Goal: Task Accomplishment & Management: Use online tool/utility

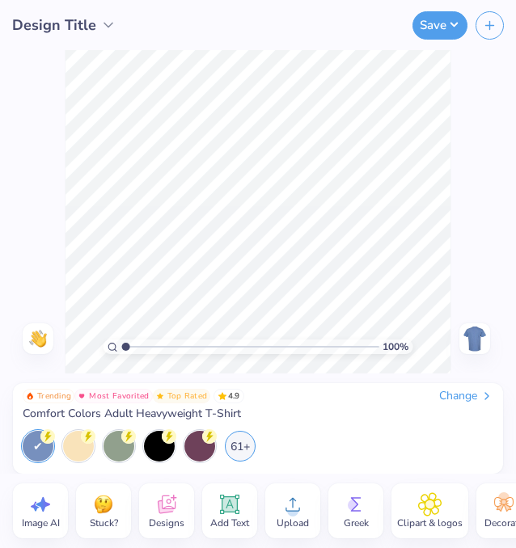
click at [477, 342] on img at bounding box center [474, 339] width 26 height 26
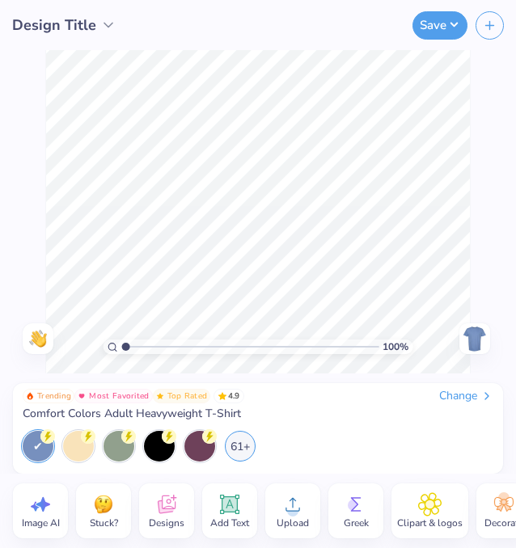
click at [477, 342] on img at bounding box center [474, 339] width 26 height 26
click at [466, 397] on div "Change" at bounding box center [466, 396] width 54 height 15
click at [470, 391] on div "Change" at bounding box center [466, 396] width 54 height 15
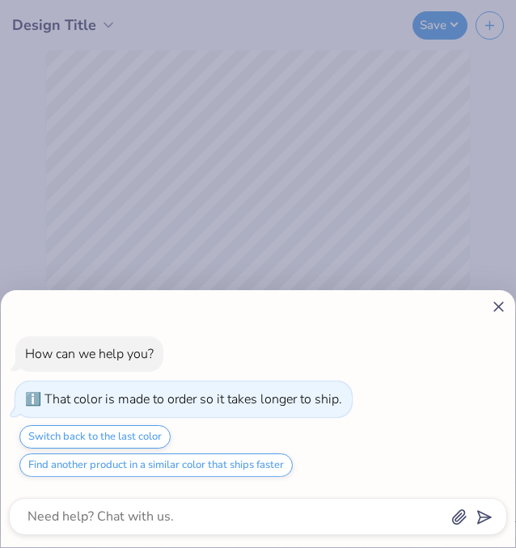
click at [500, 305] on icon at bounding box center [498, 306] width 17 height 17
type textarea "x"
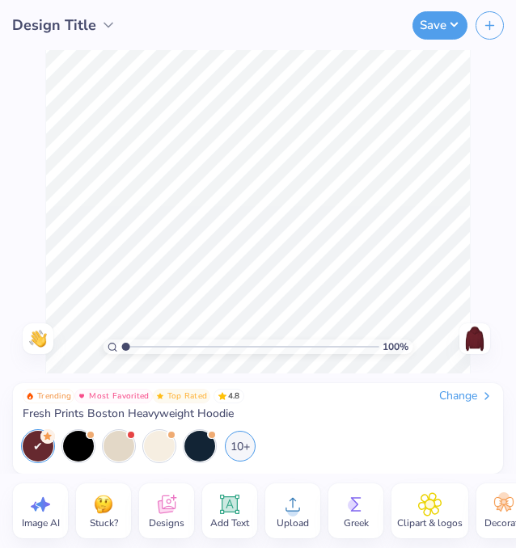
click at [159, 516] on icon at bounding box center [166, 504] width 24 height 24
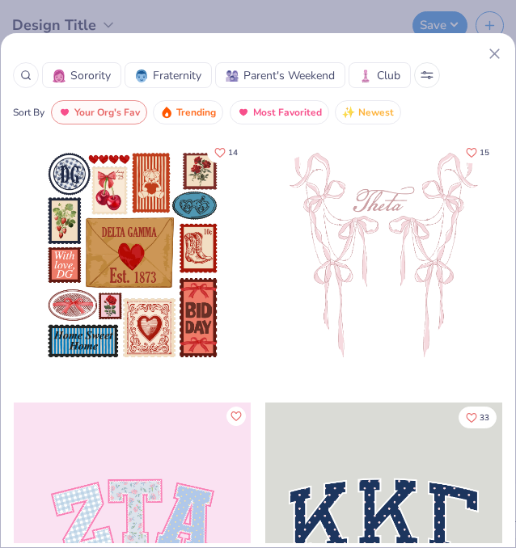
click at [368, 75] on img at bounding box center [365, 76] width 13 height 13
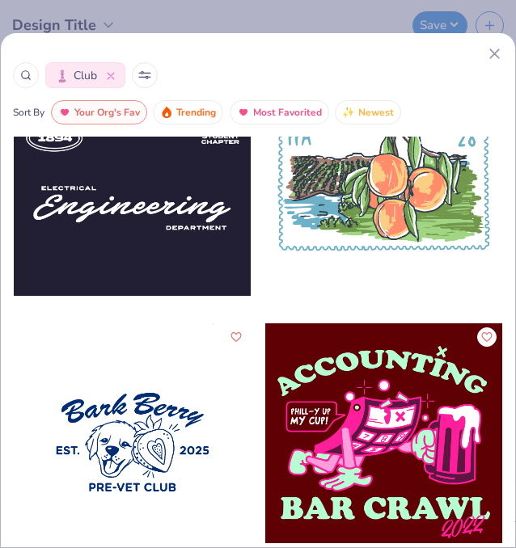
scroll to position [874, 0]
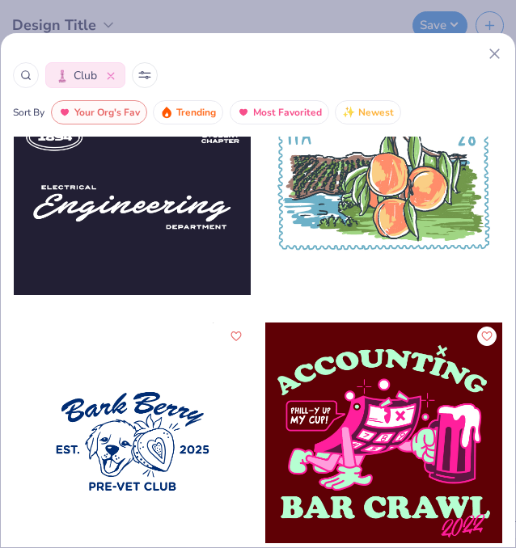
click at [138, 218] on div at bounding box center [132, 177] width 237 height 238
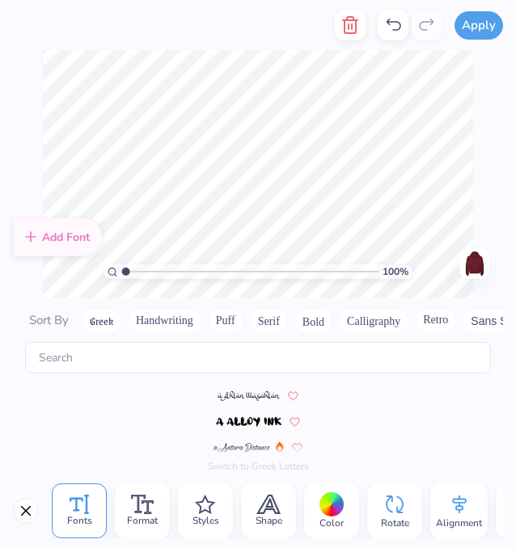
scroll to position [314, 0]
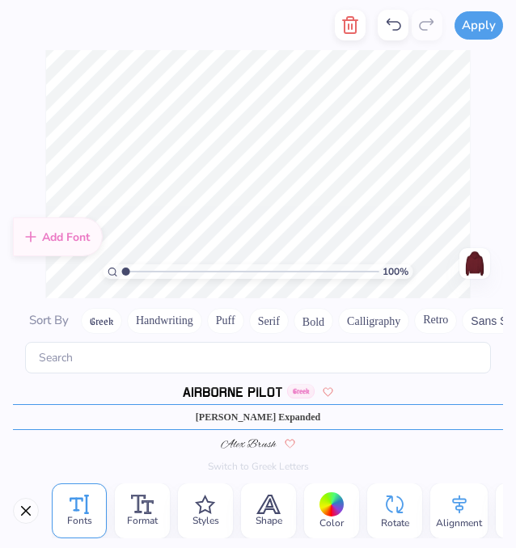
type textarea "2025"
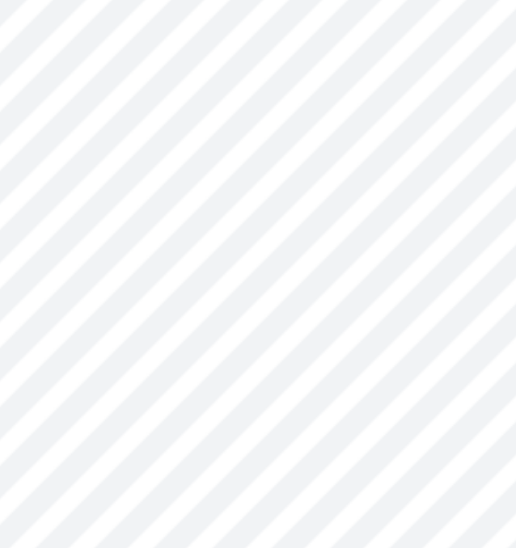
scroll to position [2311, 0]
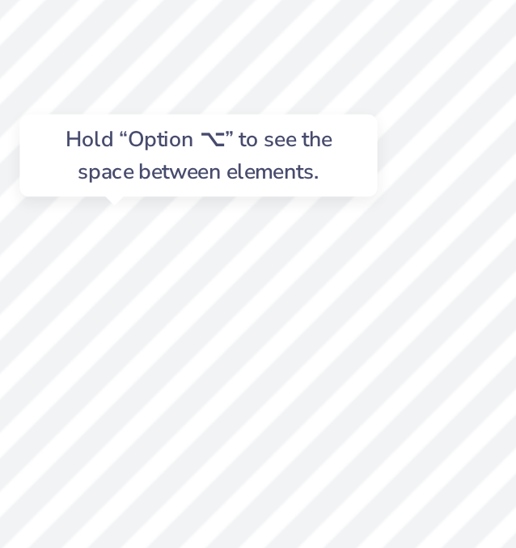
click at [319, 124] on div "Hold “Option ⌥” to see the space between elements." at bounding box center [312, 138] width 162 height 37
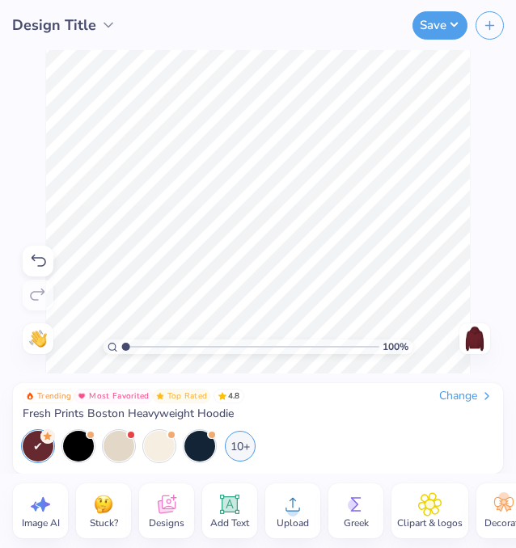
click at [33, 257] on icon at bounding box center [37, 260] width 19 height 19
click at [32, 260] on icon at bounding box center [37, 260] width 19 height 19
click at [36, 262] on icon at bounding box center [37, 260] width 19 height 19
click at [37, 262] on icon at bounding box center [37, 260] width 19 height 19
click at [36, 256] on icon at bounding box center [37, 260] width 19 height 19
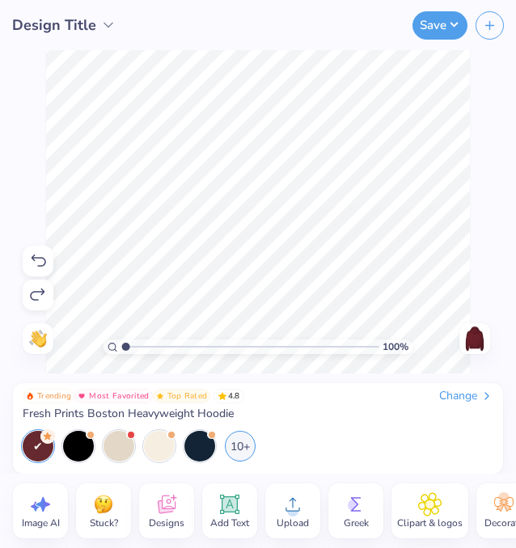
click at [46, 258] on icon at bounding box center [37, 260] width 19 height 19
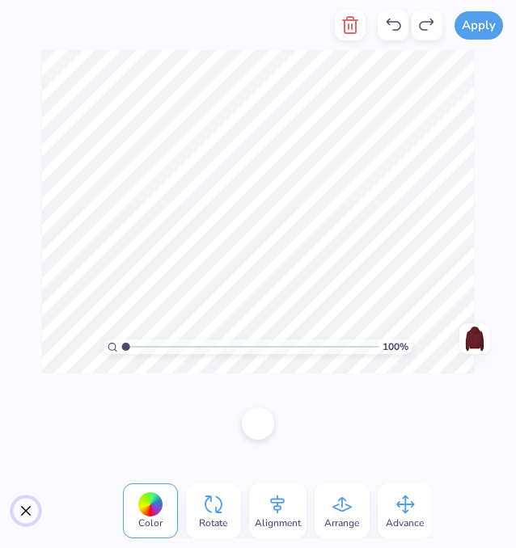
click at [22, 515] on button "Close" at bounding box center [26, 511] width 26 height 26
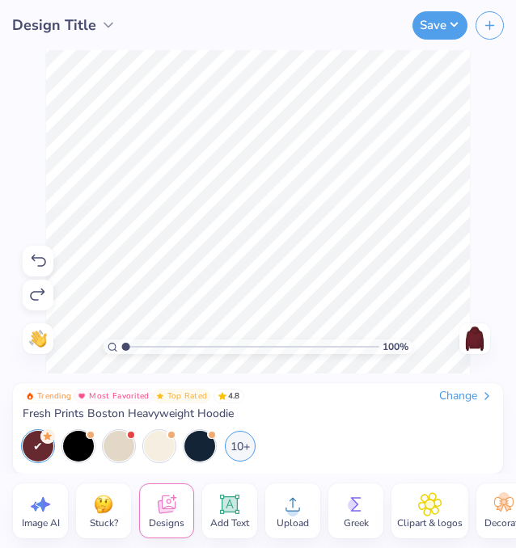
click at [44, 293] on icon at bounding box center [37, 294] width 19 height 19
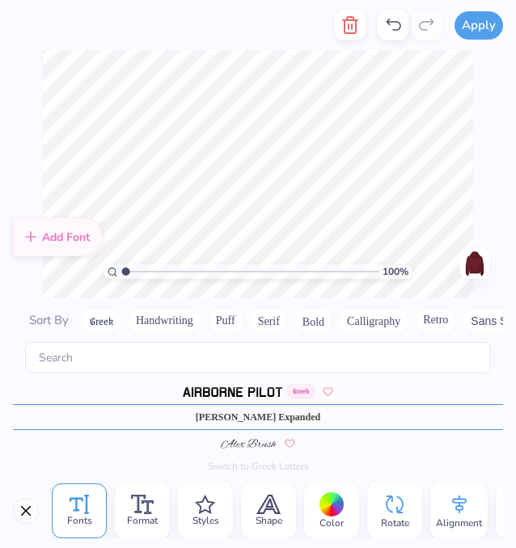
scroll to position [314, 0]
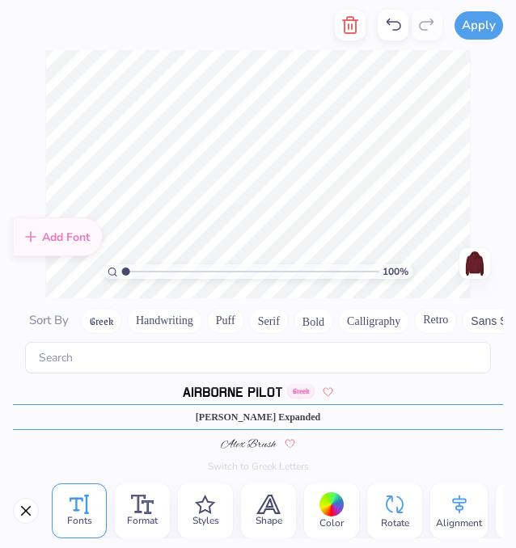
type textarea "2025"
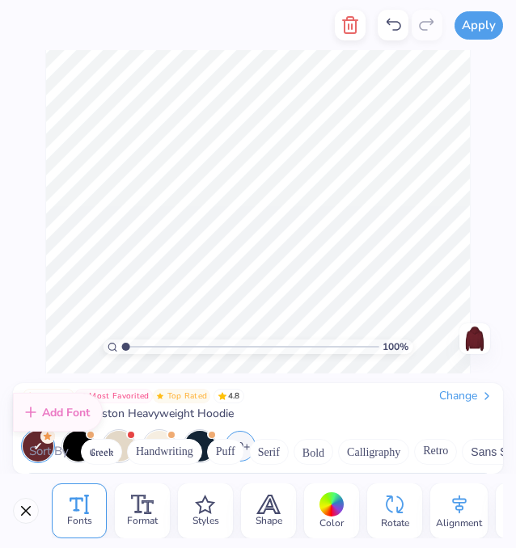
scroll to position [345, 0]
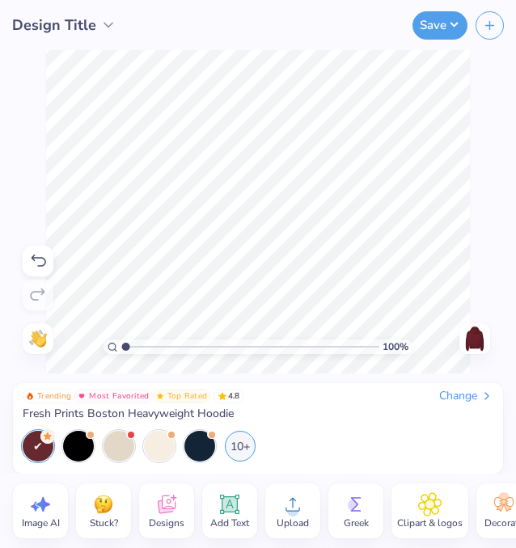
click at [28, 261] on icon at bounding box center [37, 260] width 19 height 19
click at [29, 261] on icon at bounding box center [37, 260] width 19 height 19
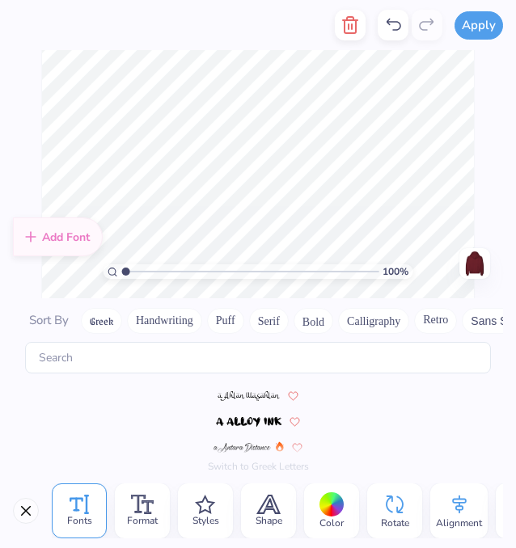
scroll to position [314, 0]
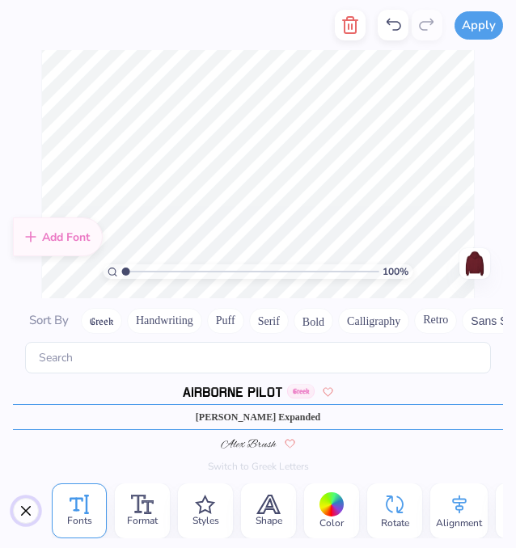
click at [15, 510] on button "Close" at bounding box center [26, 511] width 26 height 26
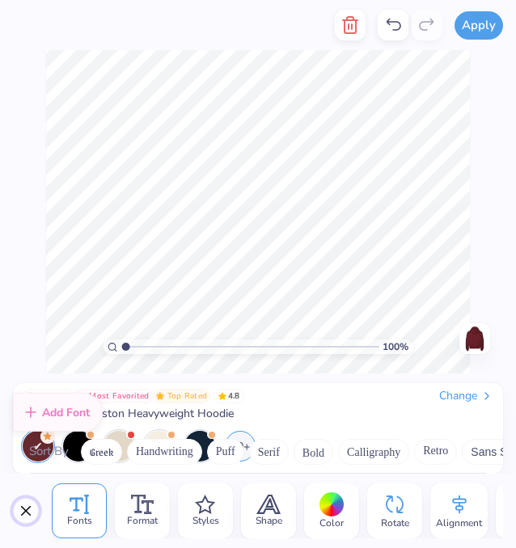
scroll to position [345, 0]
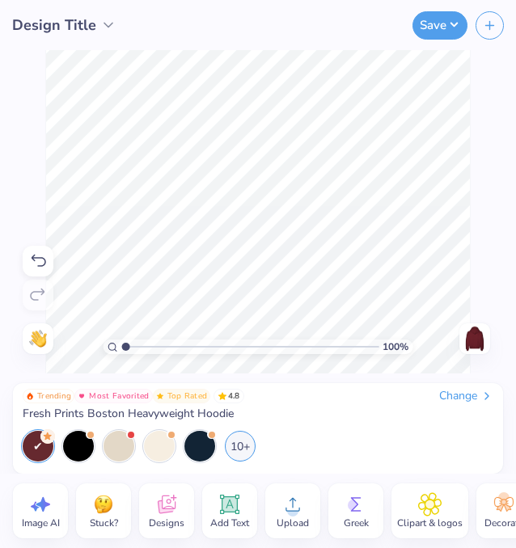
click at [38, 260] on icon at bounding box center [37, 260] width 19 height 19
click at [40, 252] on icon at bounding box center [37, 260] width 19 height 19
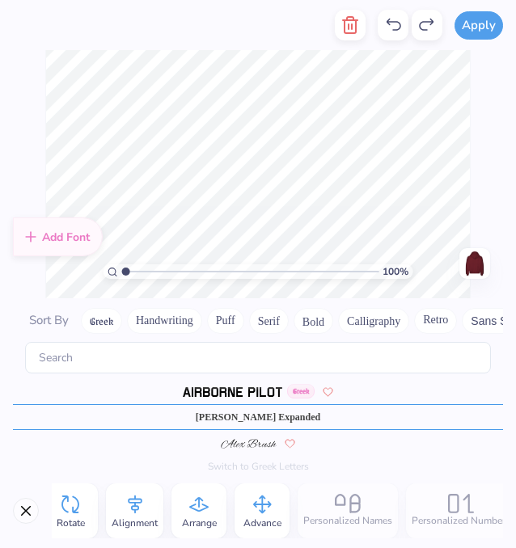
scroll to position [0, 337]
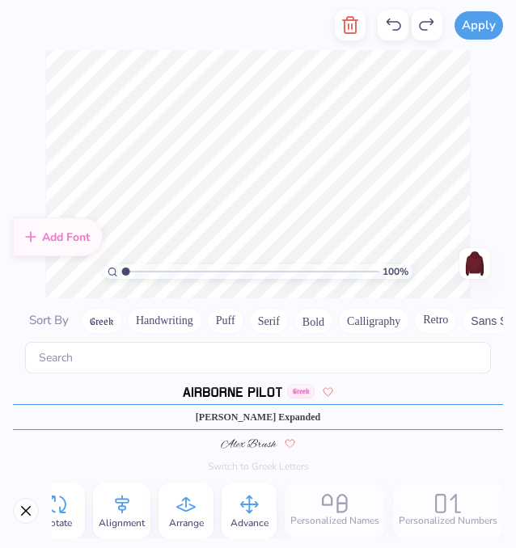
click at [442, 520] on div "Fonts Format Styles Shape Color Rotate Alignment Arrange Advance Personalized N…" at bounding box center [277, 510] width 451 height 55
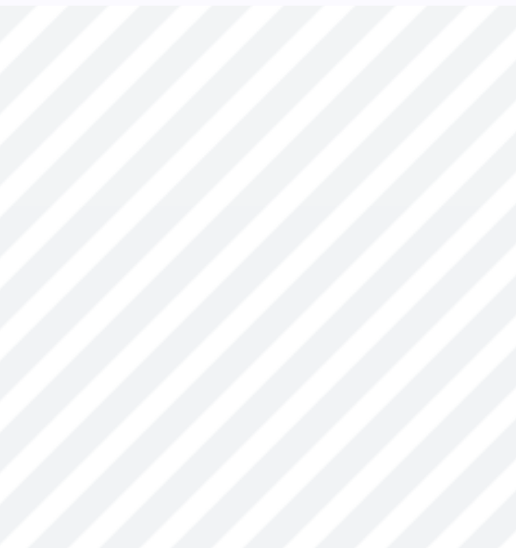
type textarea "2025"
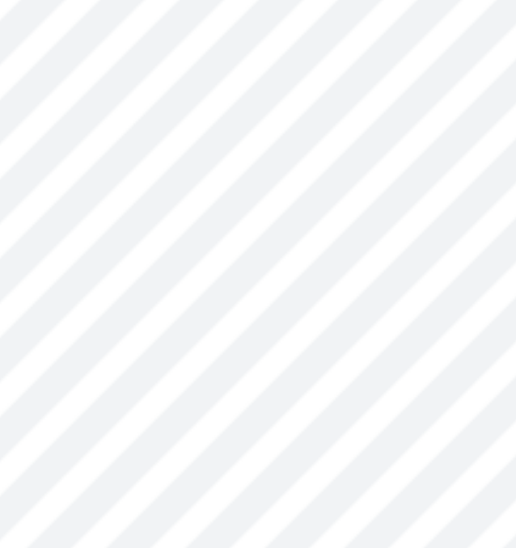
scroll to position [314, 0]
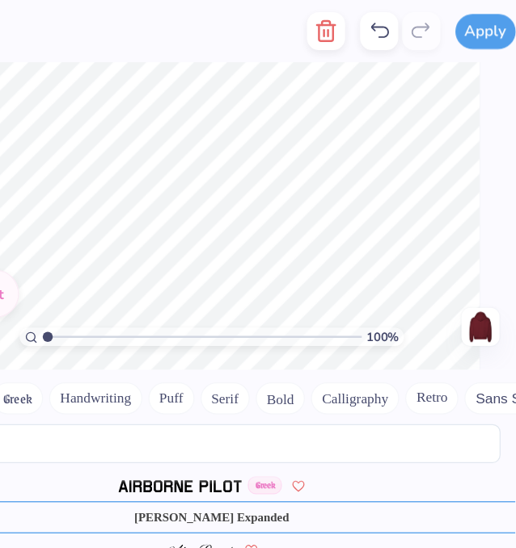
click at [396, 29] on icon at bounding box center [392, 24] width 19 height 19
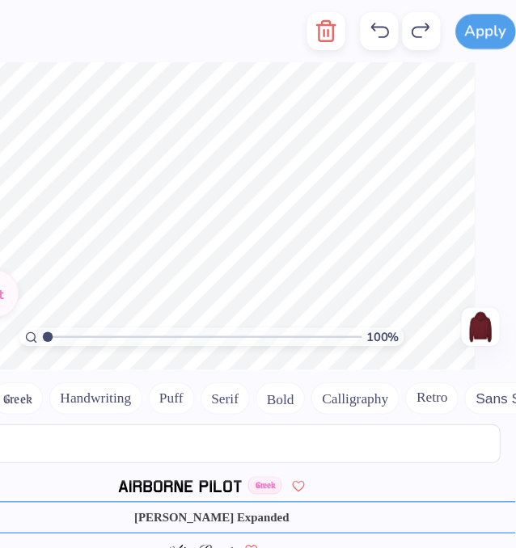
click at [430, 305] on div "Sort By Greek Handwriting Puff Serif Bold Calligraphy Retro Sans Serif Minimal …" at bounding box center [258, 321] width 490 height 42
click at [319, 310] on button "Bold" at bounding box center [313, 321] width 40 height 26
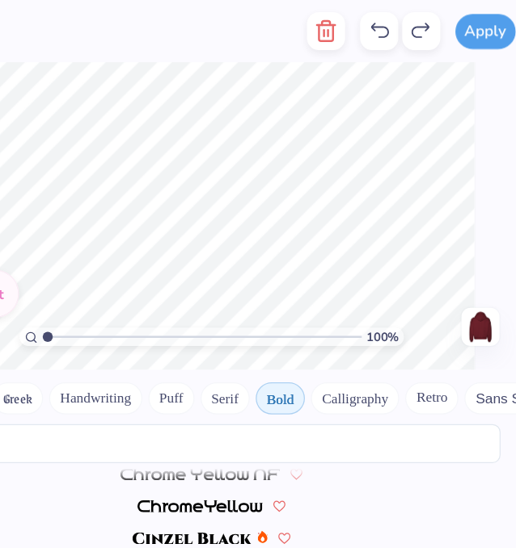
scroll to position [0, 0]
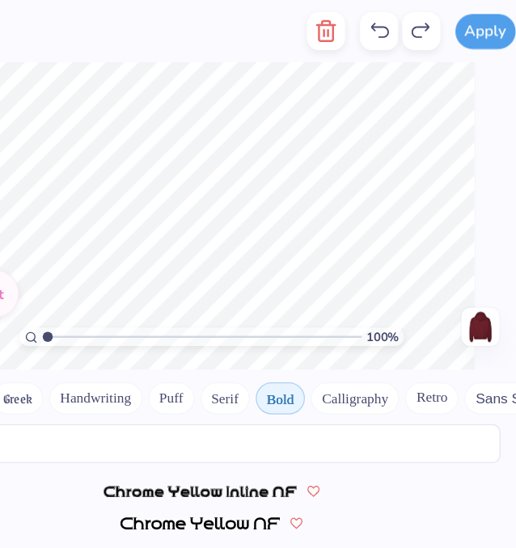
click at [397, 23] on icon at bounding box center [392, 24] width 19 height 19
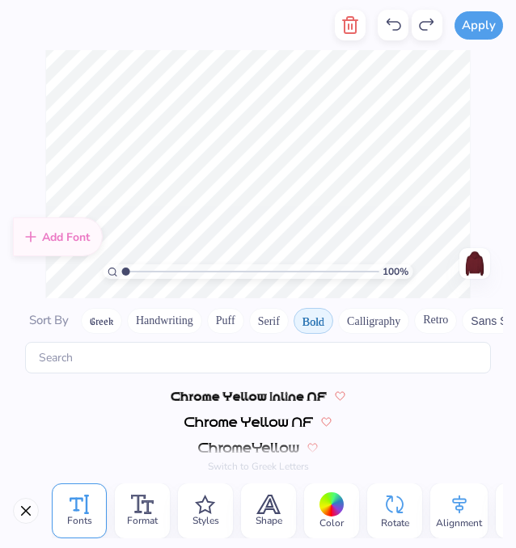
click at [398, 22] on icon at bounding box center [393, 25] width 15 height 12
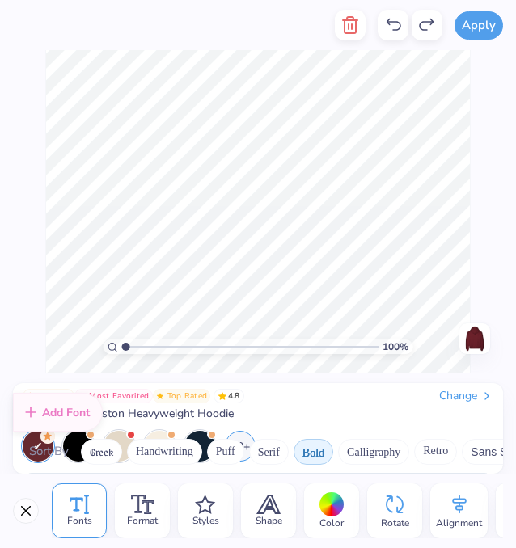
scroll to position [9, 0]
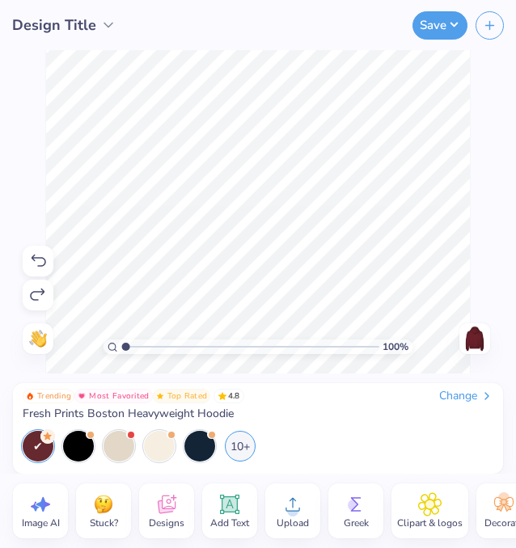
click at [352, 504] on circle at bounding box center [353, 504] width 11 height 11
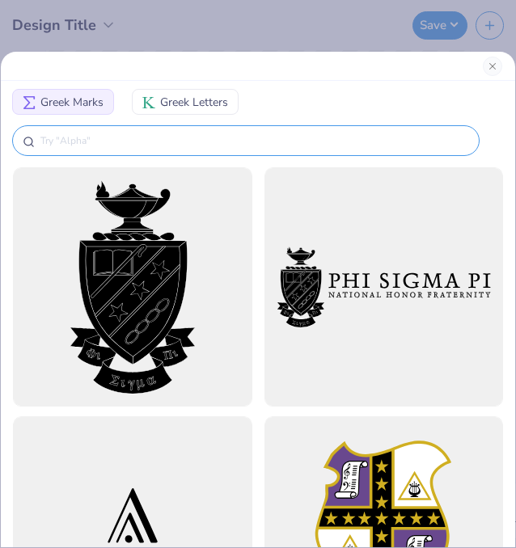
click at [192, 150] on div at bounding box center [245, 140] width 467 height 31
click at [192, 145] on input "text" at bounding box center [254, 141] width 430 height 16
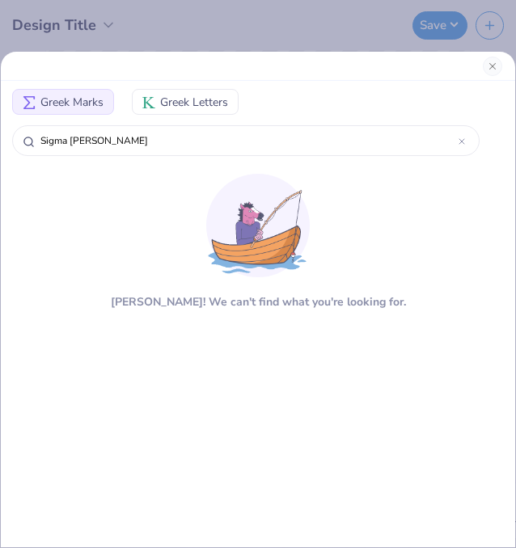
type input "Sigma [PERSON_NAME]"
click at [188, 99] on span "Greek Letters" at bounding box center [194, 102] width 68 height 17
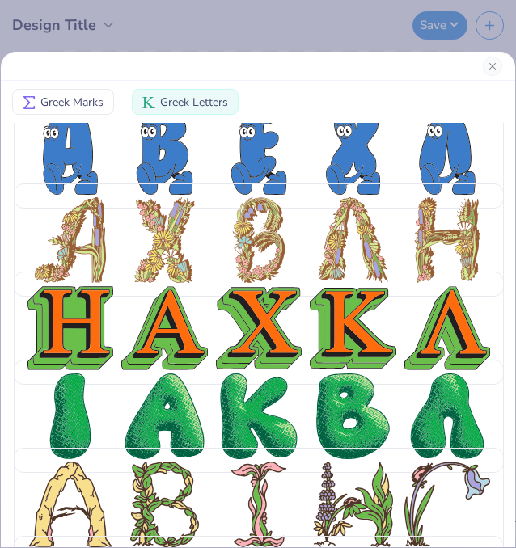
scroll to position [1975, 0]
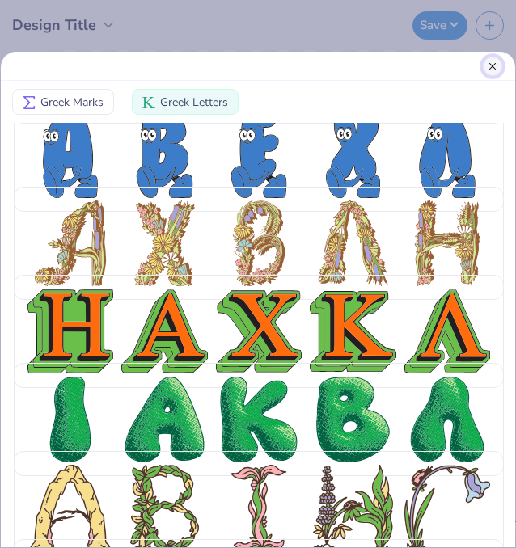
click at [494, 67] on button "Close" at bounding box center [491, 66] width 19 height 19
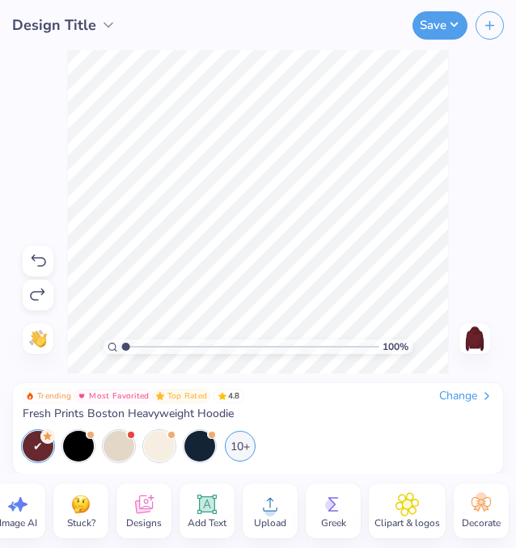
scroll to position [0, 28]
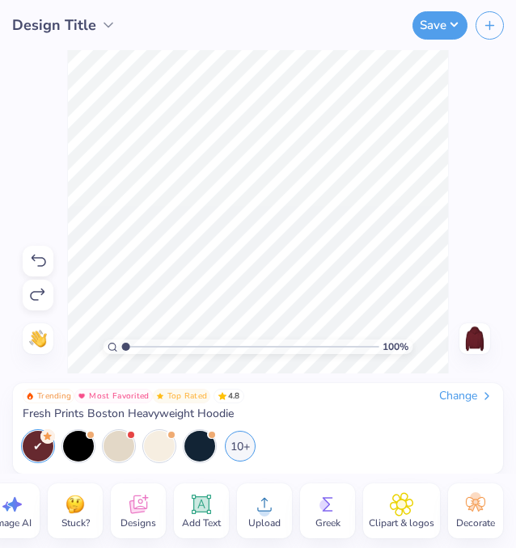
click at [86, 22] on span "Design Title" at bounding box center [54, 26] width 84 height 22
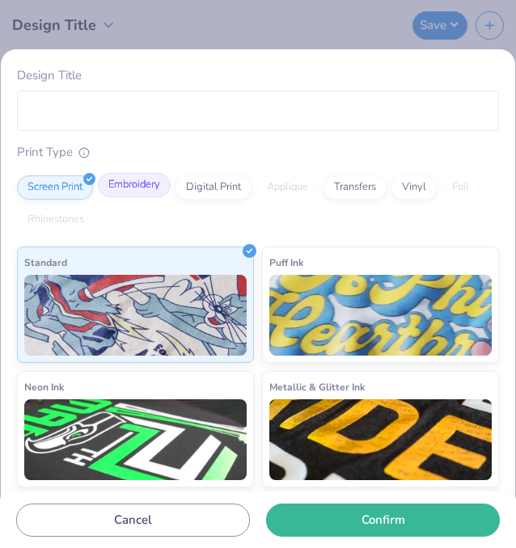
click at [141, 183] on div "Embroidery" at bounding box center [134, 185] width 73 height 24
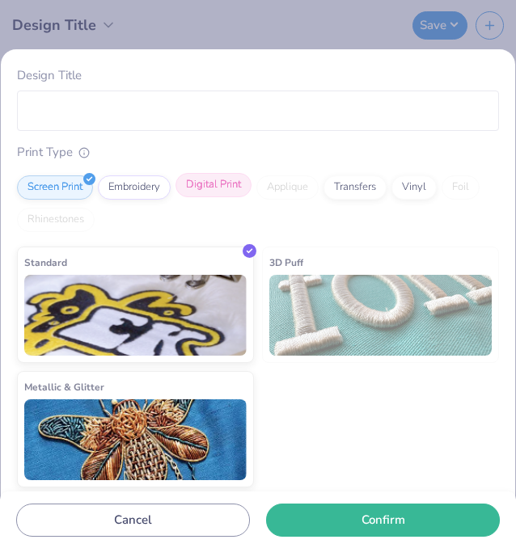
click at [217, 191] on div "Digital Print" at bounding box center [213, 185] width 76 height 24
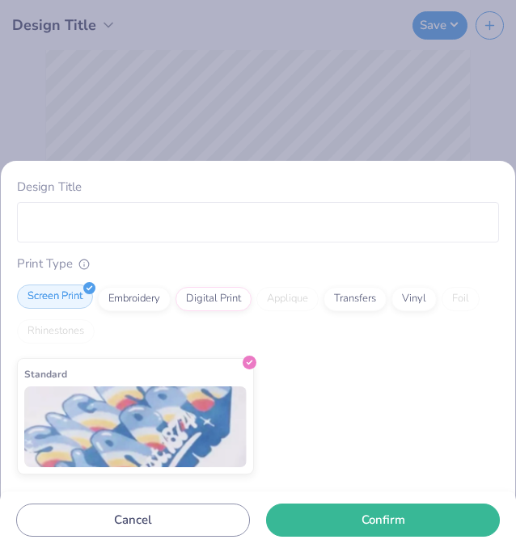
click at [63, 295] on div "Screen Print" at bounding box center [55, 296] width 76 height 24
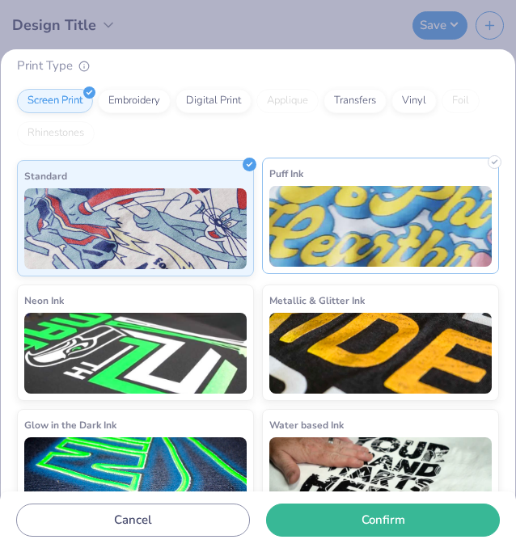
scroll to position [0, 0]
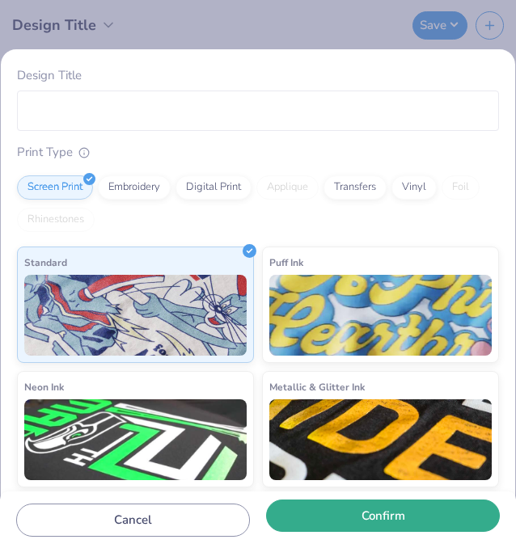
click at [350, 524] on button "Confirm" at bounding box center [383, 515] width 234 height 33
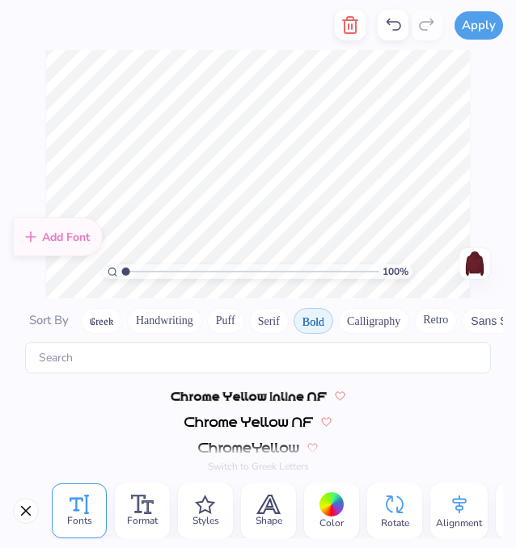
type textarea "[PERSON_NAME]"
type textarea "1"
type textarea "2025"
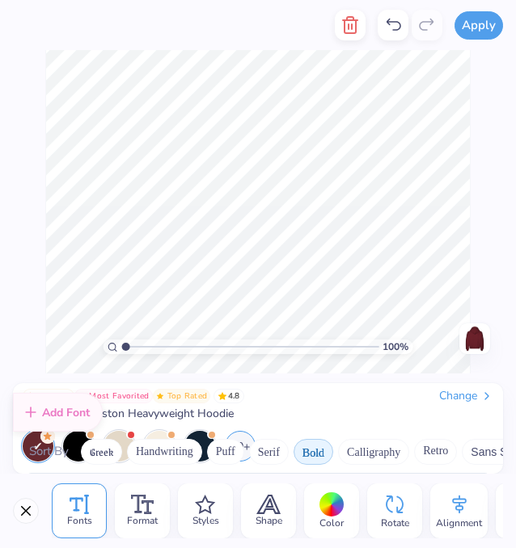
scroll to position [9, 0]
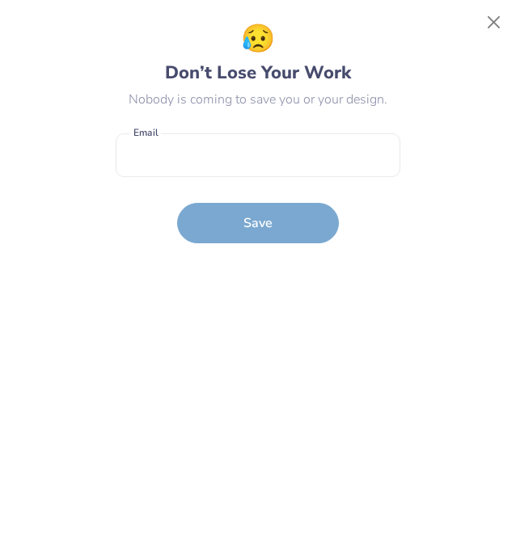
click at [41, 254] on div "😥 Don’t Lose Your Work Nobody is coming to save you or your design. Email is a …" at bounding box center [258, 275] width 479 height 512
click at [489, 19] on button "Close" at bounding box center [493, 22] width 31 height 31
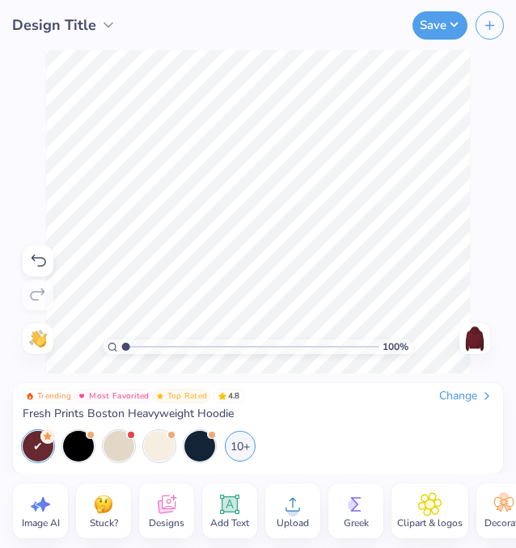
click at [33, 259] on icon at bounding box center [39, 261] width 15 height 12
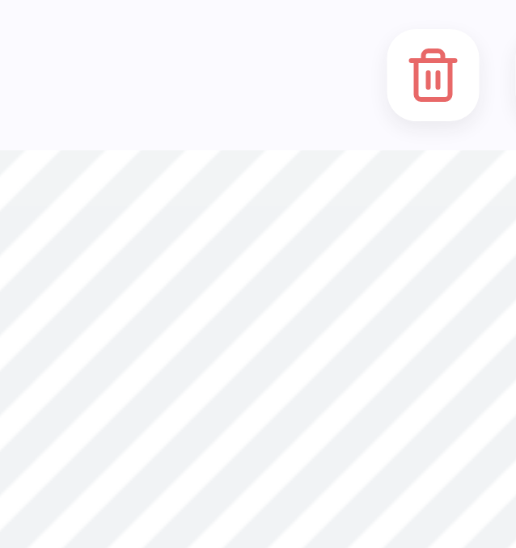
scroll to position [0, 0]
type textarea "SIGMA"
type textarea "[PERSON_NAME]"
type textarea "PI"
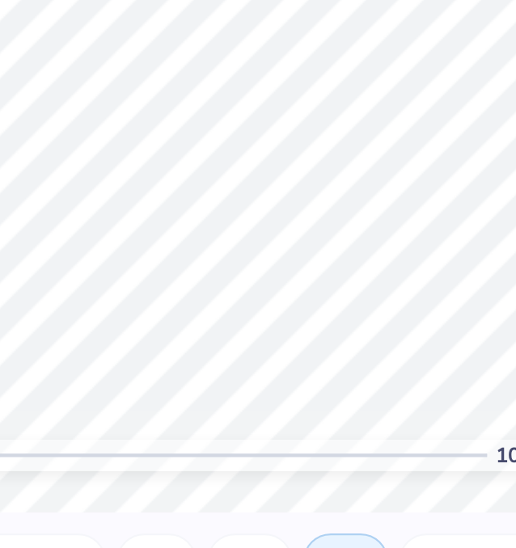
type textarea "FOUNDING"
type textarea "MEMBER"
type textarea "Sigma [PERSON_NAME] Pi"
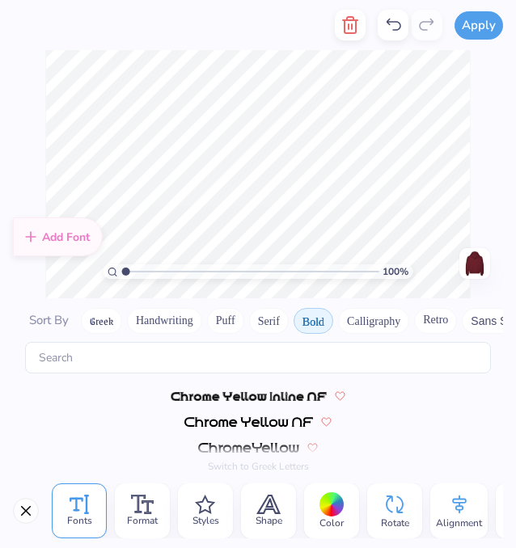
click at [399, 306] on div "Sort By Greek Handwriting Puff Serif Bold Calligraphy Retro Sans Serif Minimal …" at bounding box center [258, 321] width 490 height 42
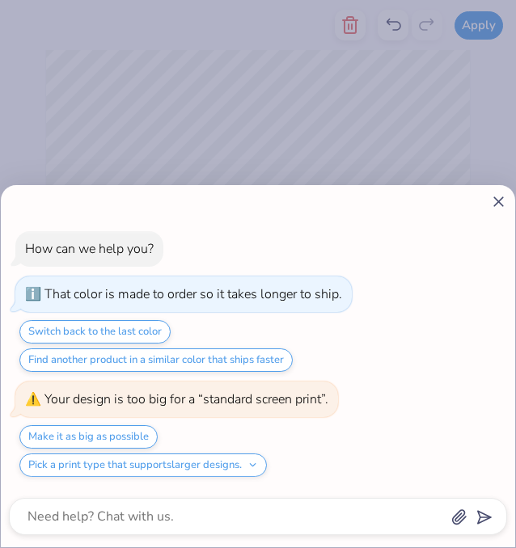
click at [494, 192] on div "How can we help you? That color is made to order so it takes longer to ship. Sw…" at bounding box center [258, 366] width 514 height 362
click at [497, 199] on icon at bounding box center [498, 201] width 17 height 17
type textarea "x"
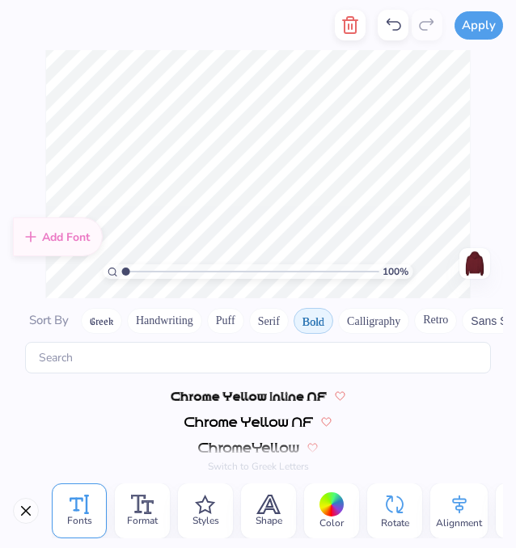
click at [474, 176] on div "100 % Need help? Chat with us. Back" at bounding box center [258, 174] width 516 height 248
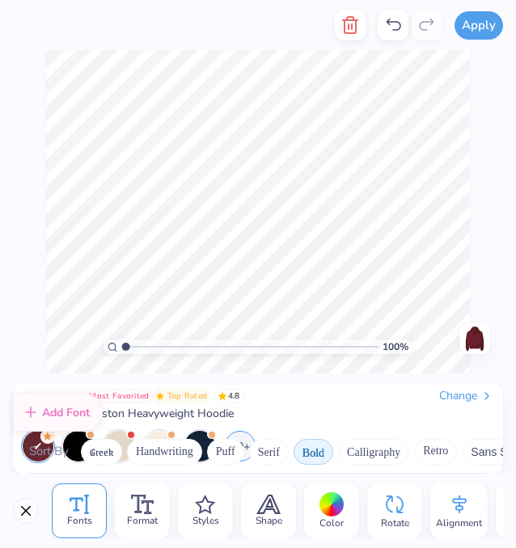
scroll to position [9, 0]
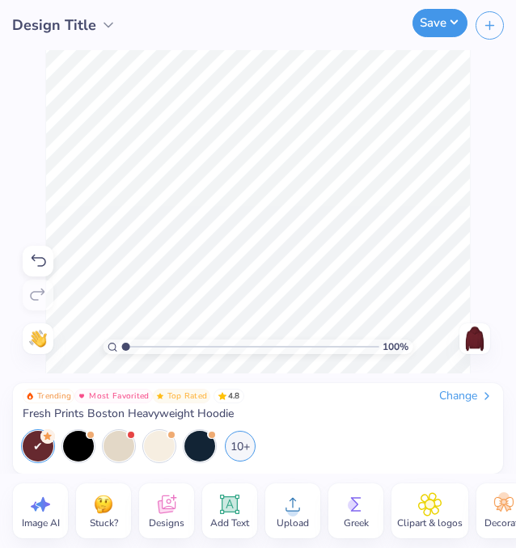
click at [448, 26] on button "Save" at bounding box center [439, 23] width 55 height 28
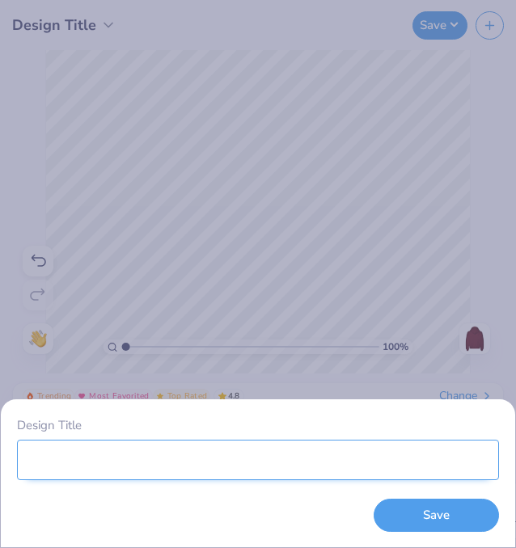
click at [211, 450] on input "Design Title" at bounding box center [258, 460] width 482 height 40
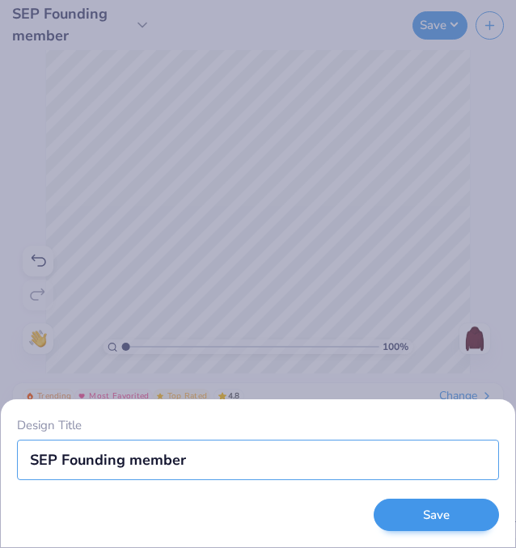
type input "SEP Founding member"
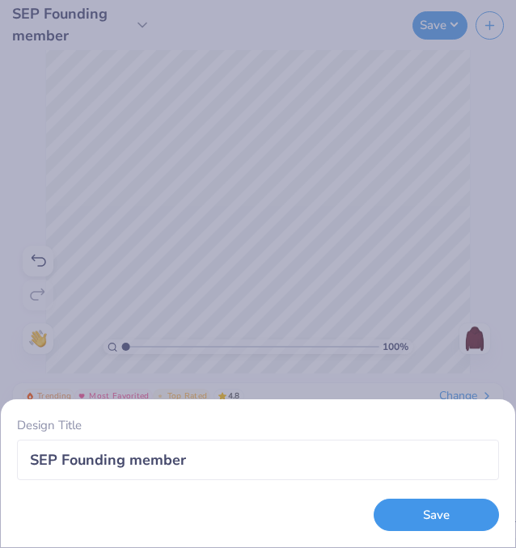
click at [457, 516] on button "Save" at bounding box center [435, 515] width 125 height 33
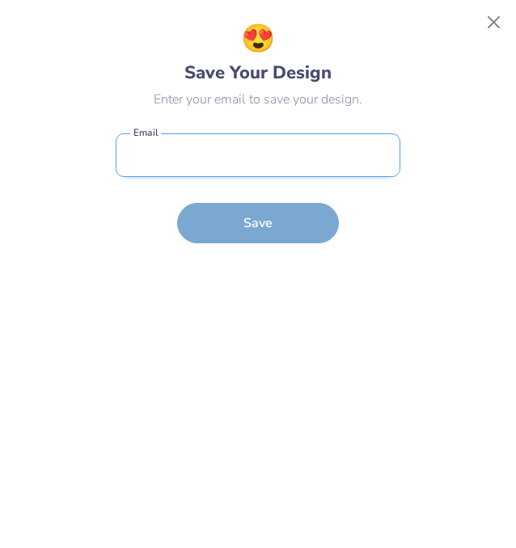
click at [303, 154] on input "email" at bounding box center [258, 155] width 284 height 44
type input "[EMAIL_ADDRESS][DOMAIN_NAME]"
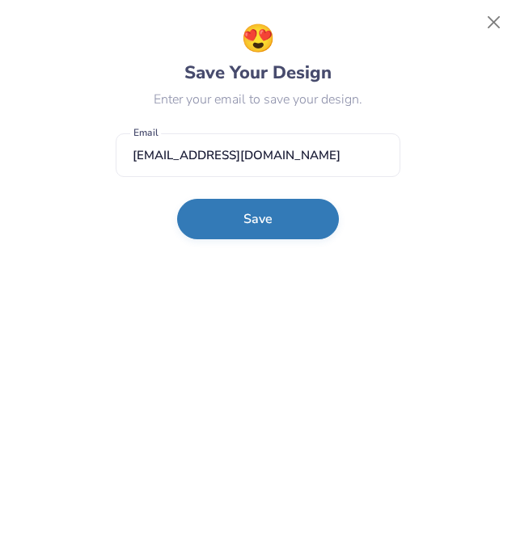
click at [285, 225] on button "Save" at bounding box center [258, 219] width 162 height 40
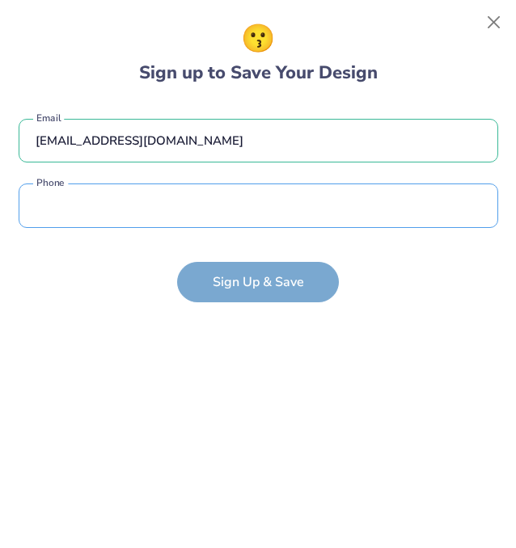
click at [285, 225] on input "tel" at bounding box center [258, 205] width 479 height 44
type input "[PHONE_NUMBER]"
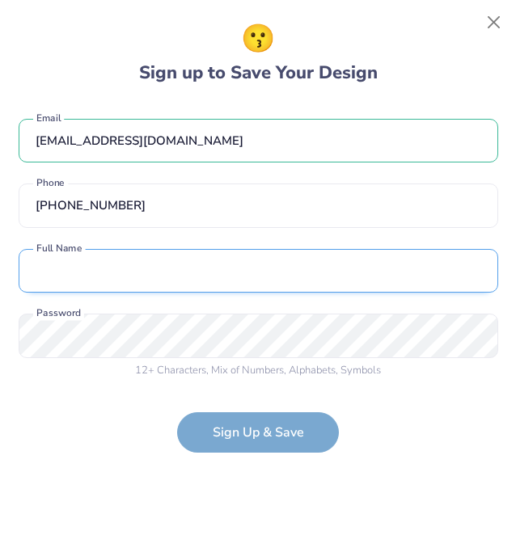
click at [175, 275] on input "text" at bounding box center [258, 271] width 479 height 44
type input "[PERSON_NAME][GEOGRAPHIC_DATA]"
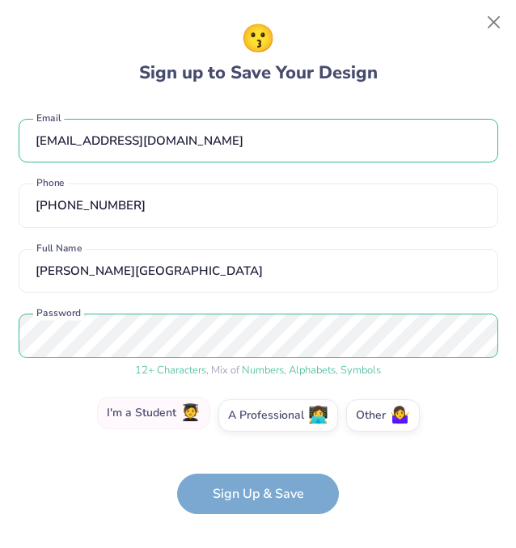
click at [171, 410] on label "I'm a Student 🧑‍🎓" at bounding box center [153, 413] width 113 height 32
click at [253, 415] on input "I'm a Student 🧑‍🎓" at bounding box center [258, 420] width 11 height 11
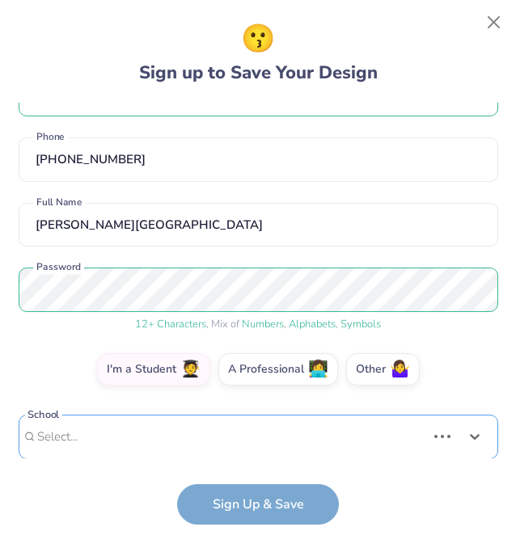
click at [204, 434] on div "Use Up and Down to choose options, press Enter to select the currently focused …" at bounding box center [258, 461] width 479 height 93
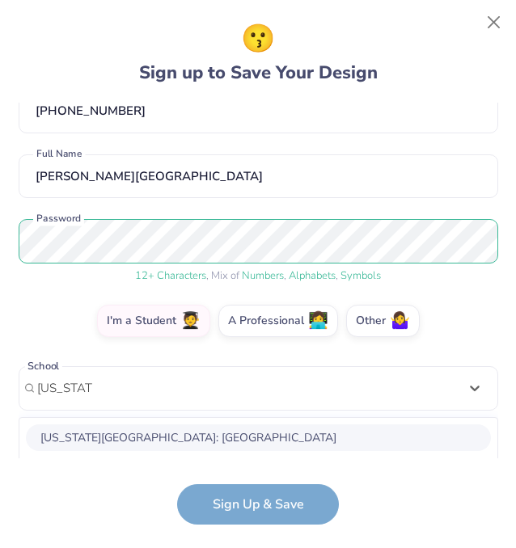
scroll to position [297, 0]
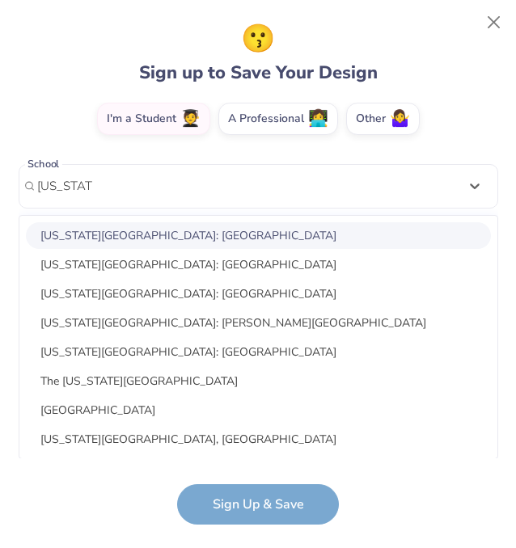
click at [196, 234] on div "[US_STATE][GEOGRAPHIC_DATA]: [GEOGRAPHIC_DATA]" at bounding box center [258, 235] width 465 height 27
type input "[US_STATE] state"
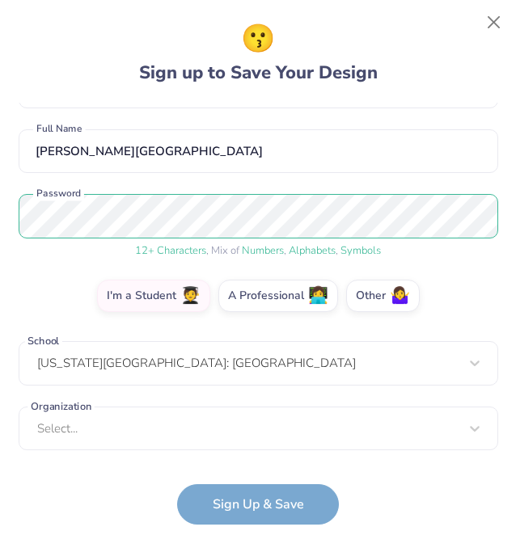
scroll to position [120, 0]
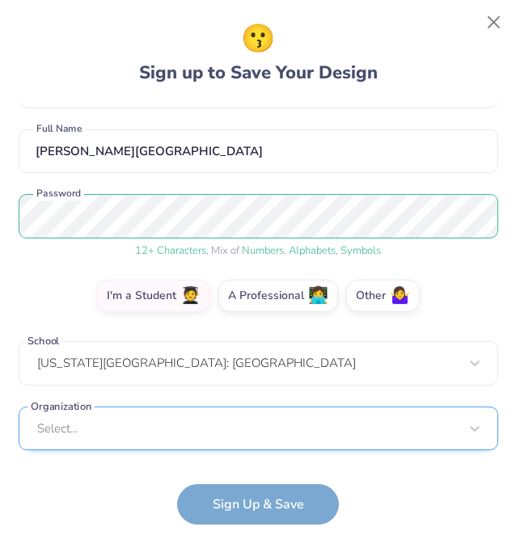
click at [165, 432] on div "Select..." at bounding box center [258, 429] width 479 height 44
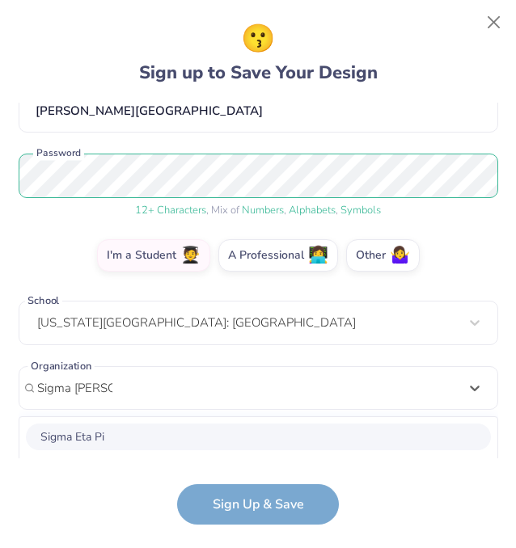
scroll to position [362, 0]
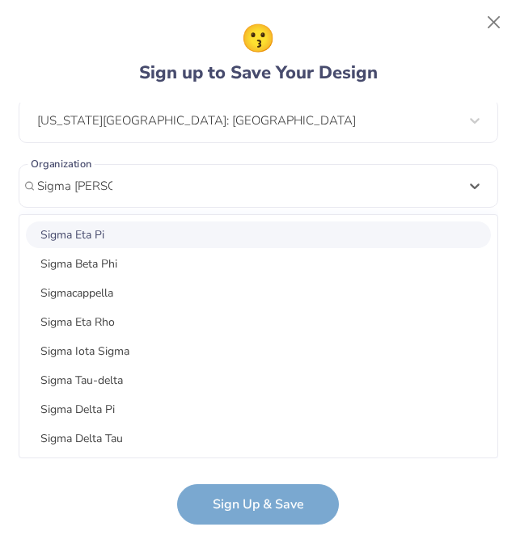
click at [82, 230] on div "Sigma Eta Pi" at bounding box center [258, 234] width 465 height 27
type input "Sigma [PERSON_NAME] Pi"
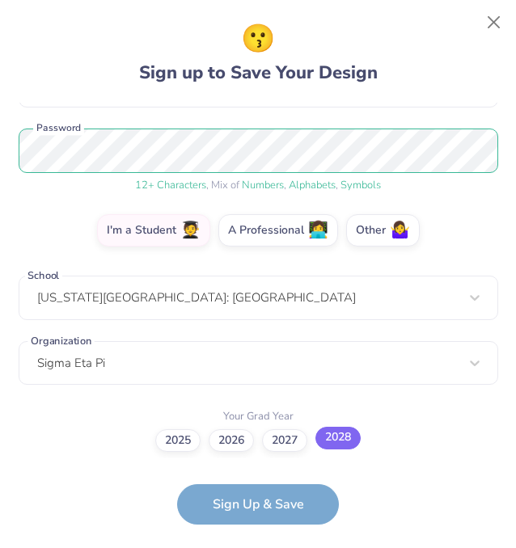
click at [337, 447] on label "2028" at bounding box center [337, 438] width 45 height 23
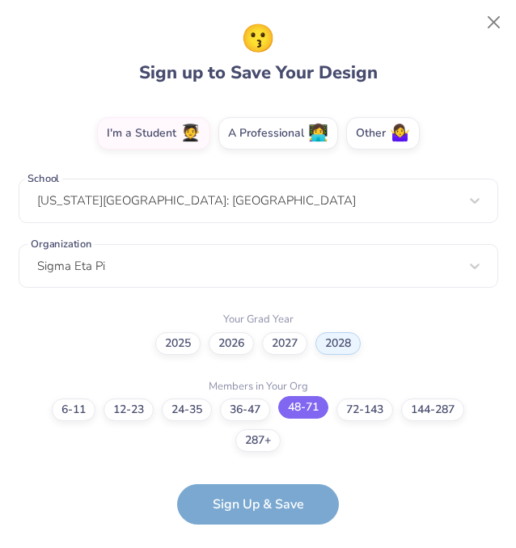
click at [310, 407] on label "48-71" at bounding box center [303, 407] width 50 height 23
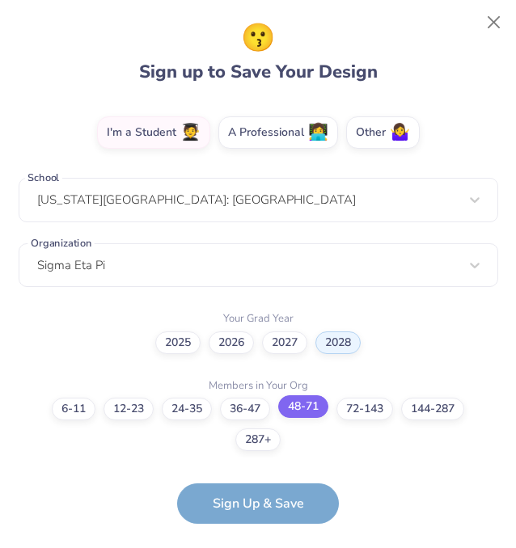
scroll to position [347, 0]
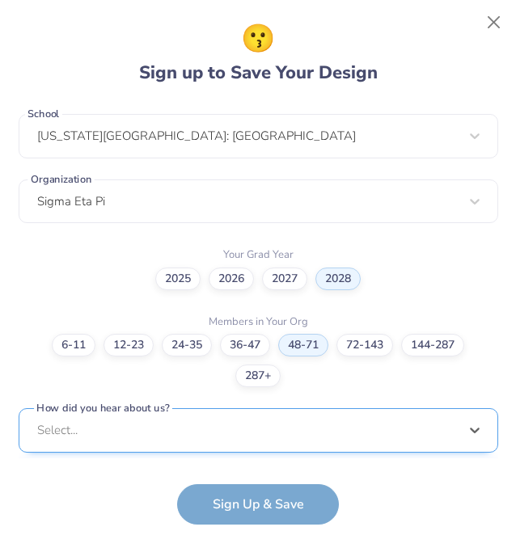
click at [244, 426] on div "option Word of Mouth focused, 8 of 15. 15 results available. Use Up and Down to…" at bounding box center [258, 555] width 479 height 295
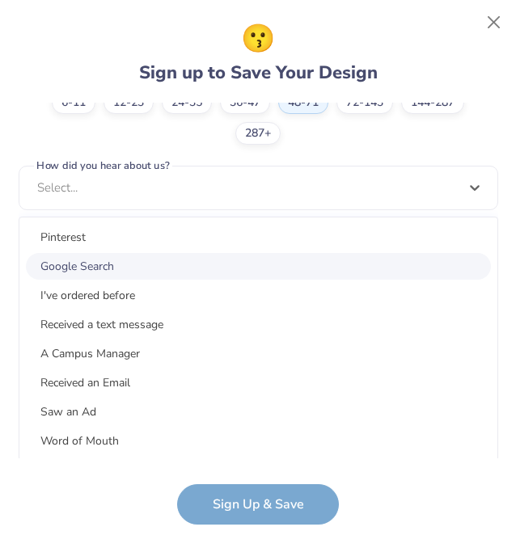
click at [196, 258] on div "Google Search" at bounding box center [258, 266] width 465 height 27
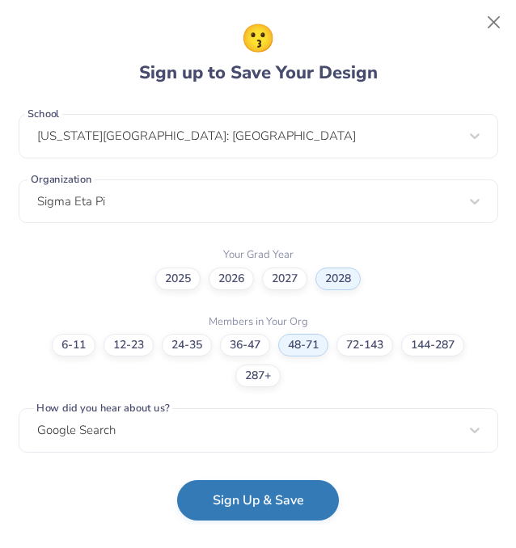
click at [271, 501] on button "Sign Up & Save" at bounding box center [258, 500] width 162 height 40
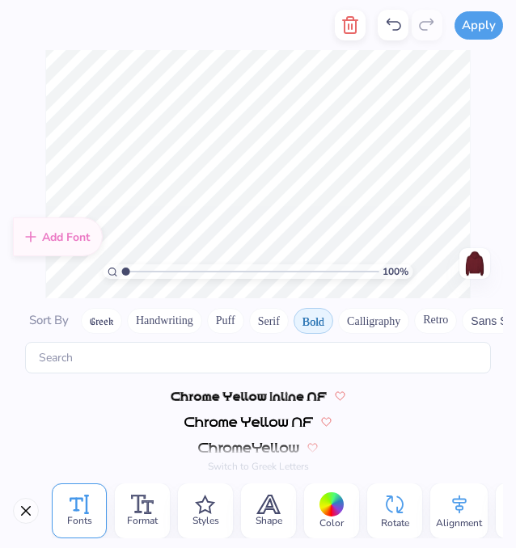
scroll to position [0, 3]
type textarea "Sigma Eta Pi"
type textarea "Eta"
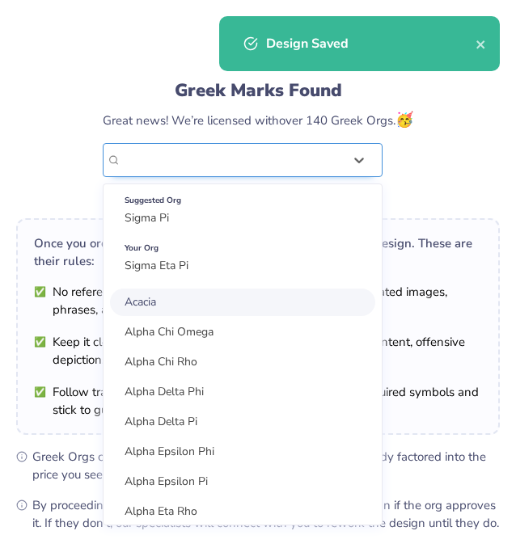
click at [314, 126] on div "Greek Marks Found Great news! We’re licensed with over 140 Greek Orgs. 🥳 option…" at bounding box center [258, 142] width 310 height 128
click at [437, 163] on div "Greek Marks Found Great news! We’re licensed with over 140 Greek Orgs. 🥳 option…" at bounding box center [257, 110] width 483 height 189
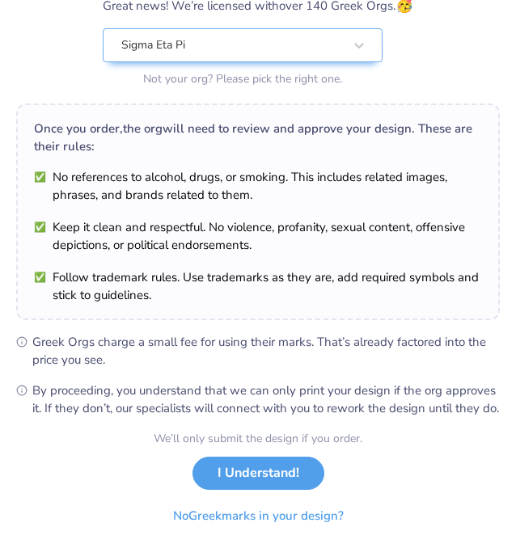
scroll to position [121, 0]
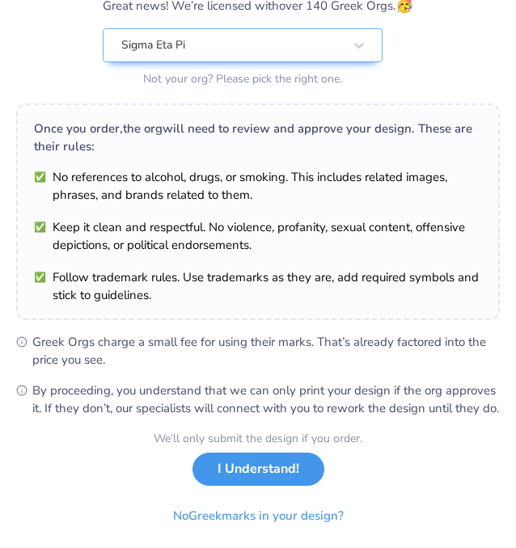
click at [239, 486] on button "I Understand!" at bounding box center [258, 469] width 132 height 33
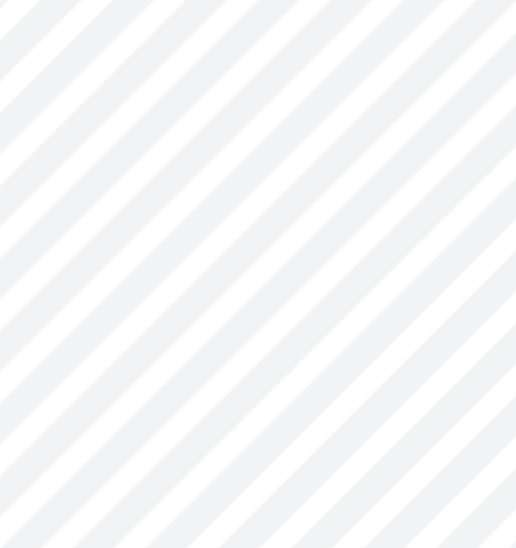
scroll to position [0, 0]
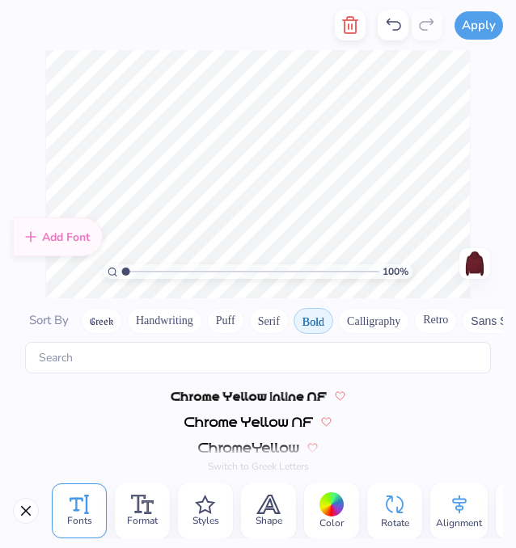
click at [393, 34] on icon at bounding box center [392, 24] width 19 height 19
click at [393, 33] on icon at bounding box center [392, 24] width 19 height 19
click at [425, 335] on div "Sort By Greek Handwriting Puff Serif Bold Calligraphy Retro Sans Serif Minimal …" at bounding box center [258, 321] width 490 height 42
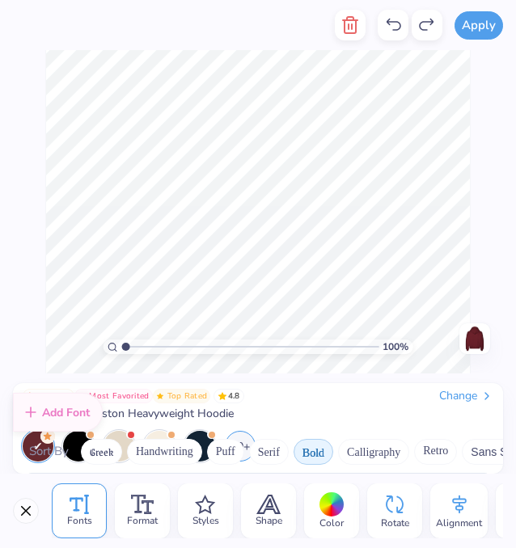
scroll to position [9, 0]
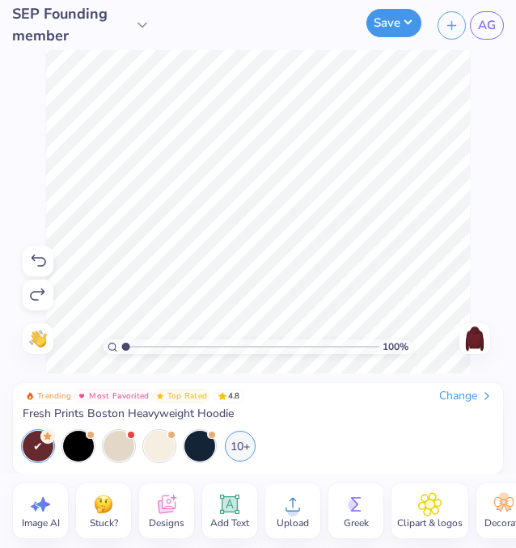
click at [387, 20] on button "Save" at bounding box center [393, 23] width 55 height 28
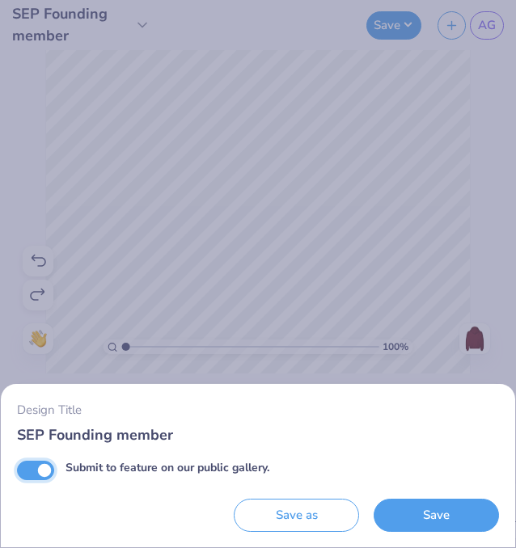
click at [44, 464] on input "Submit to feature on our public gallery." at bounding box center [35, 470] width 37 height 19
checkbox input "false"
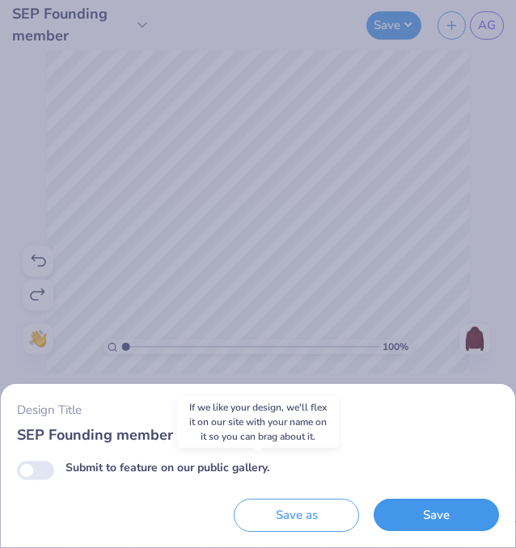
click at [420, 515] on button "Save" at bounding box center [435, 515] width 125 height 33
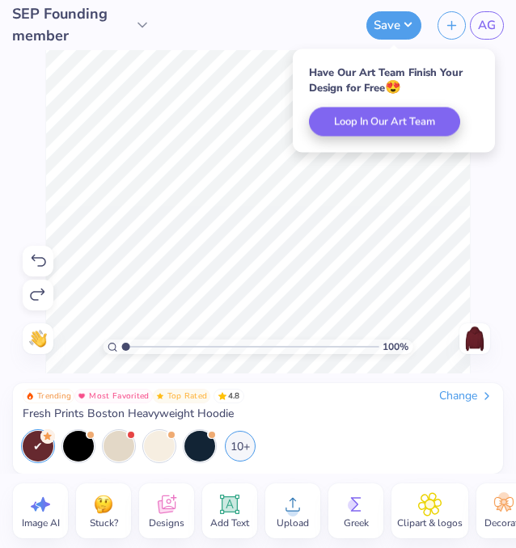
click at [123, 23] on span "SEP Founding member" at bounding box center [71, 25] width 118 height 44
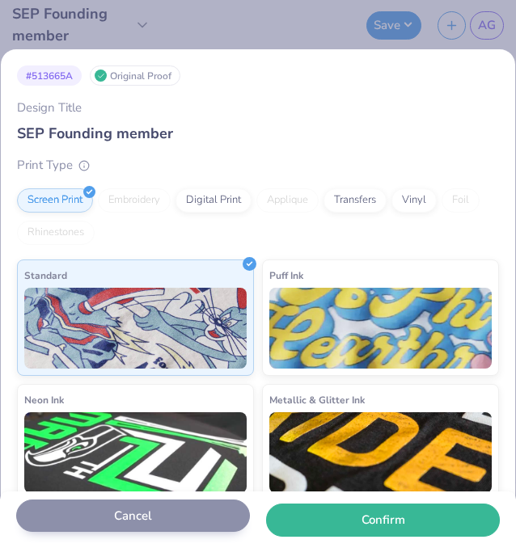
click at [119, 517] on button "Cancel" at bounding box center [133, 515] width 234 height 33
